Goal: Obtain resource: Obtain resource

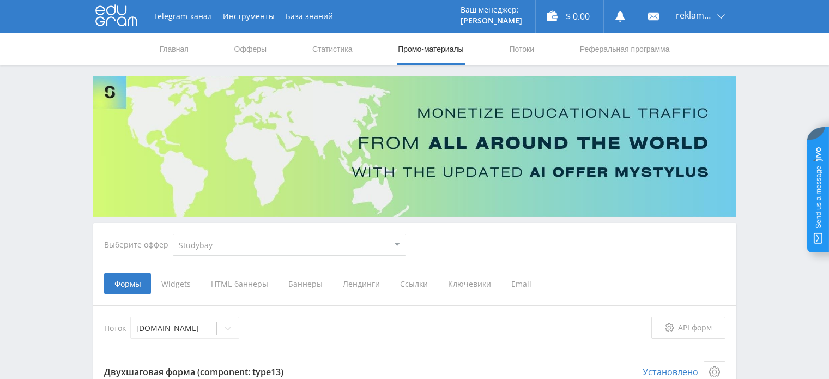
select select "2"
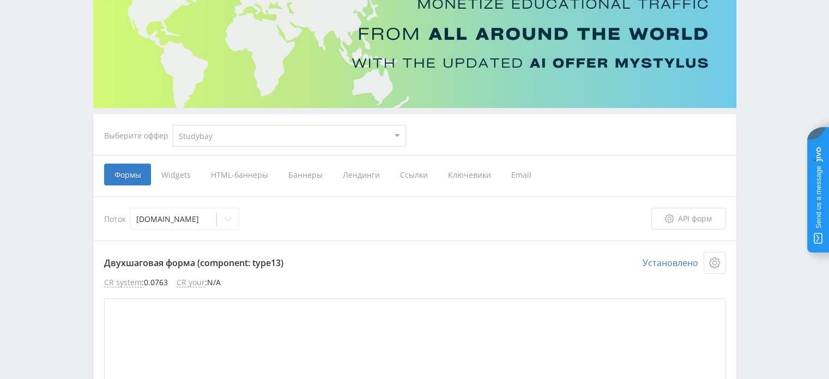
scroll to position [327, 0]
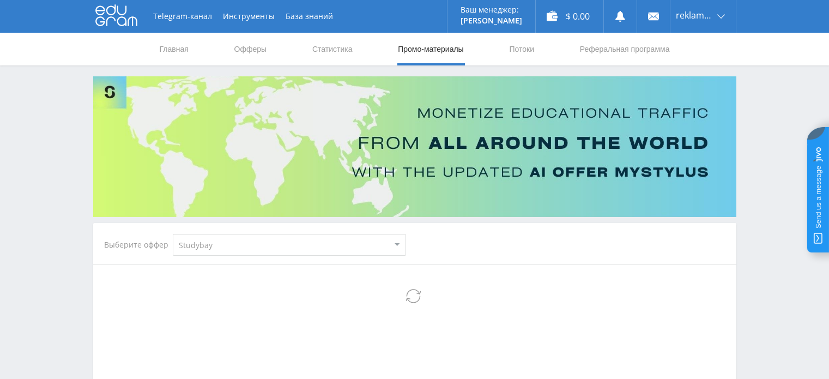
select select "2"
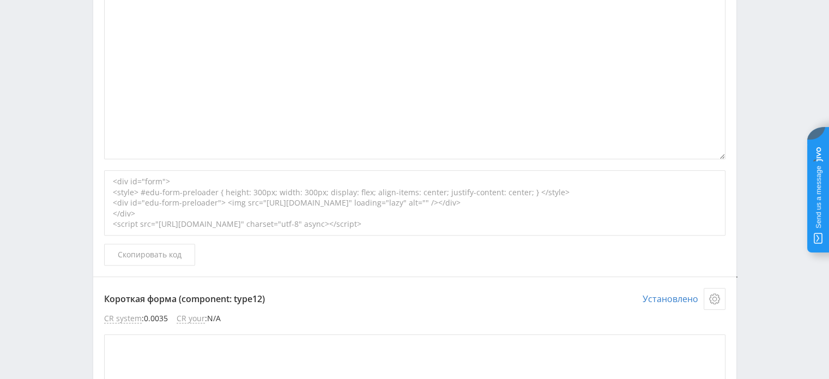
scroll to position [763, 0]
click at [173, 253] on span "Скопировать код" at bounding box center [150, 251] width 64 height 9
click at [231, 204] on div "<div id="form"> <style> #edu-form-preloader { height: 300px; width: 300px; disp…" at bounding box center [414, 199] width 621 height 65
click at [181, 252] on span "Скопировать код" at bounding box center [150, 251] width 64 height 9
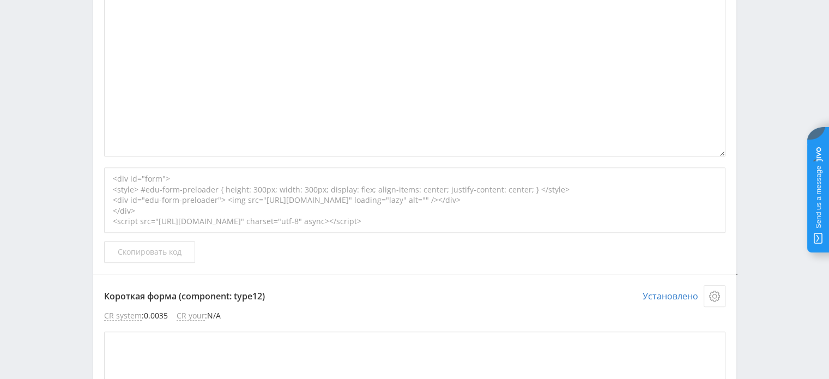
click at [153, 253] on span "Скопировать код" at bounding box center [150, 251] width 64 height 9
